Goal: Ask a question

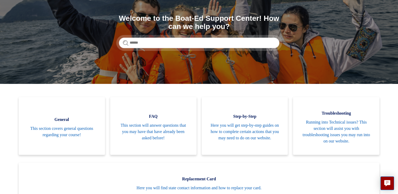
scroll to position [57, 0]
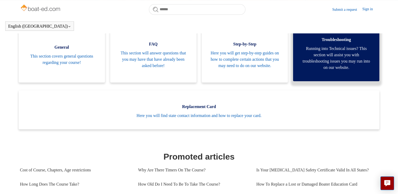
click at [339, 71] on span "Running into Technical issues? This section will assist you with troubleshootin…" at bounding box center [336, 58] width 71 height 25
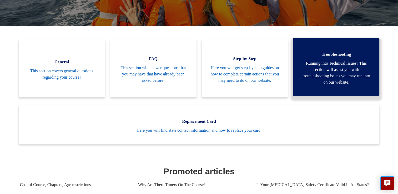
scroll to position [98, 0]
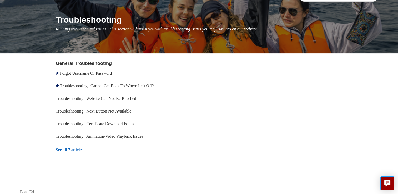
scroll to position [59, 0]
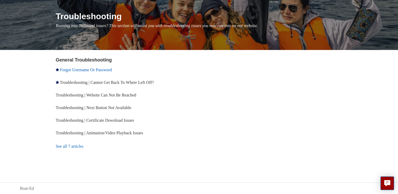
click at [89, 70] on link "Forgot Username Or Password" at bounding box center [86, 70] width 52 height 4
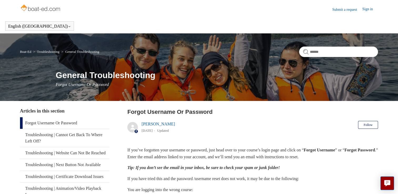
click at [368, 8] on link "Sign in" at bounding box center [370, 9] width 16 height 6
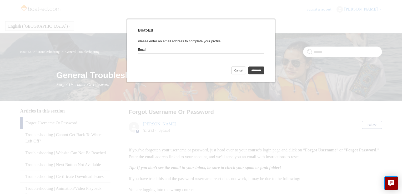
click at [152, 57] on input "Email" at bounding box center [201, 57] width 126 height 8
type input "**********"
click at [251, 70] on input "*********" at bounding box center [256, 71] width 16 height 8
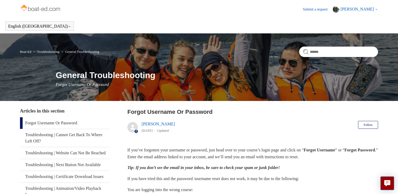
click at [160, 126] on link "[PERSON_NAME]" at bounding box center [158, 124] width 33 height 4
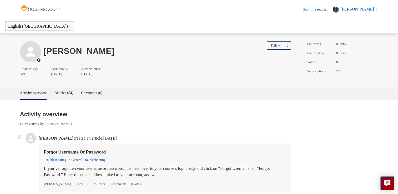
click at [357, 8] on span "[PERSON_NAME]" at bounding box center [357, 9] width 33 height 4
click at [359, 20] on link "My activities" at bounding box center [355, 20] width 44 height 9
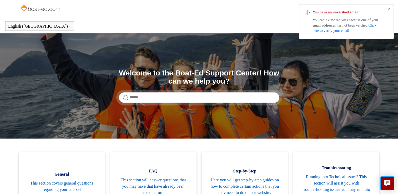
click at [338, 31] on link "Click here to verify your email" at bounding box center [345, 27] width 64 height 9
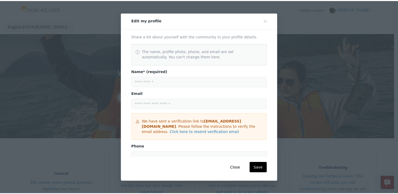
scroll to position [83, 0]
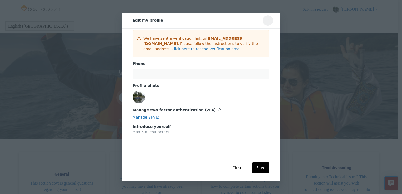
click at [269, 19] on icon "Close modal" at bounding box center [268, 20] width 4 height 4
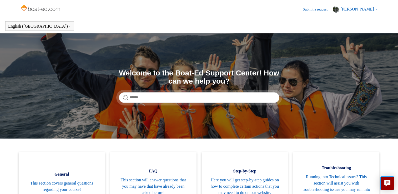
click at [360, 11] on span "[PERSON_NAME]" at bounding box center [357, 9] width 33 height 4
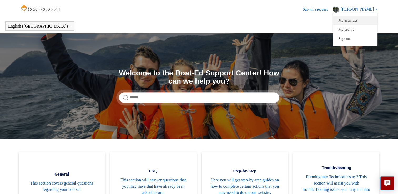
click at [360, 20] on link "My activities" at bounding box center [355, 20] width 44 height 9
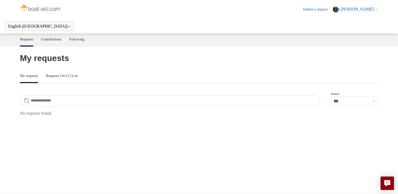
click at [356, 11] on span "[PERSON_NAME]" at bounding box center [357, 9] width 33 height 4
click at [357, 30] on link "My profile" at bounding box center [355, 29] width 44 height 9
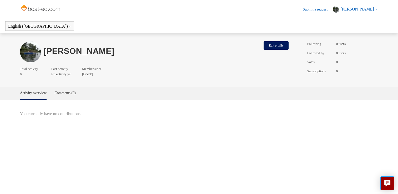
click at [45, 9] on img at bounding box center [41, 8] width 42 height 11
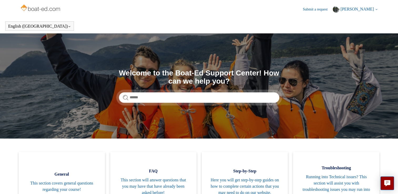
click at [46, 9] on img at bounding box center [41, 8] width 42 height 11
click at [355, 9] on span "[PERSON_NAME]" at bounding box center [357, 9] width 33 height 4
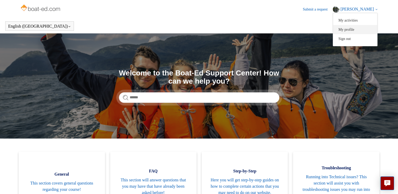
click at [359, 29] on link "My profile" at bounding box center [355, 29] width 44 height 9
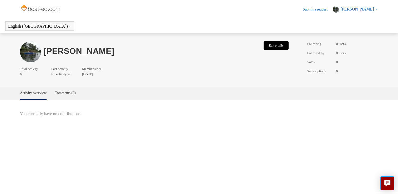
click at [270, 46] on button "Edit profile" at bounding box center [276, 45] width 25 height 8
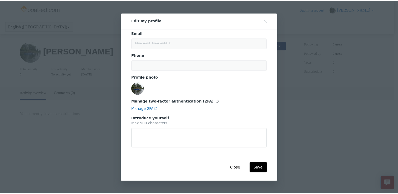
scroll to position [16, 0]
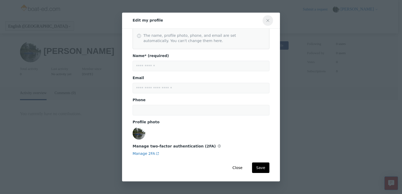
click at [268, 22] on icon "Close modal" at bounding box center [268, 20] width 4 height 4
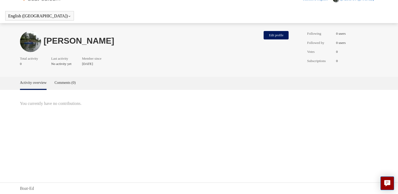
scroll to position [0, 0]
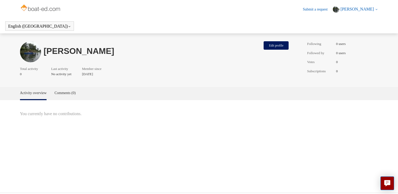
click at [375, 9] on span "[PERSON_NAME]" at bounding box center [360, 9] width 38 height 5
click at [359, 21] on link "My activities" at bounding box center [355, 20] width 44 height 9
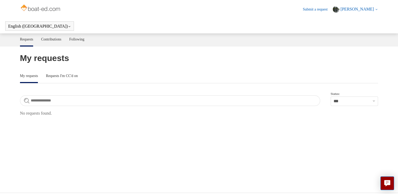
click at [27, 39] on link "Requests" at bounding box center [26, 39] width 13 height 12
click at [372, 103] on select "**********" at bounding box center [355, 101] width 48 height 9
click at [359, 61] on h1 "My requests" at bounding box center [199, 58] width 359 height 13
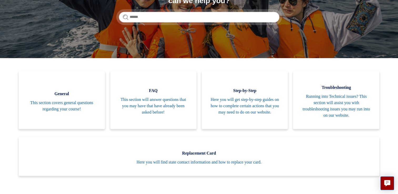
scroll to position [80, 0]
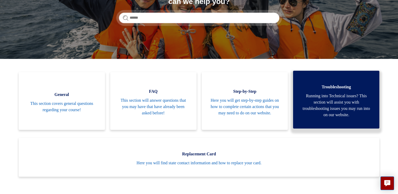
click at [346, 98] on span "Running into Technical issues? This section will assist you with troubleshootin…" at bounding box center [336, 105] width 71 height 25
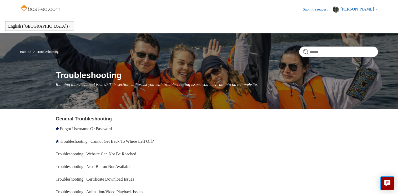
click at [329, 9] on link "Submit a request" at bounding box center [318, 10] width 30 height 6
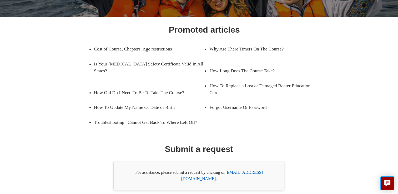
scroll to position [82, 0]
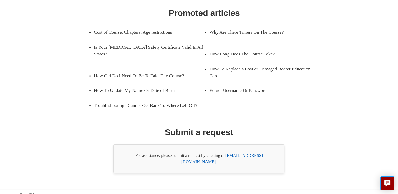
click at [248, 157] on link "[EMAIL_ADDRESS][DOMAIN_NAME]" at bounding box center [222, 158] width 82 height 11
drag, startPoint x: 228, startPoint y: 158, endPoint x: 268, endPoint y: 154, distance: 39.7
click at [268, 154] on div "For assistance, please submit a request by clicking on [EMAIL_ADDRESS][DOMAIN_N…" at bounding box center [198, 159] width 171 height 29
drag, startPoint x: 268, startPoint y: 154, endPoint x: 255, endPoint y: 155, distance: 12.4
copy link "[EMAIL_ADDRESS][DOMAIN_NAME]"
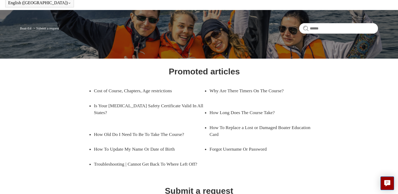
scroll to position [0, 0]
